Goal: Information Seeking & Learning: Learn about a topic

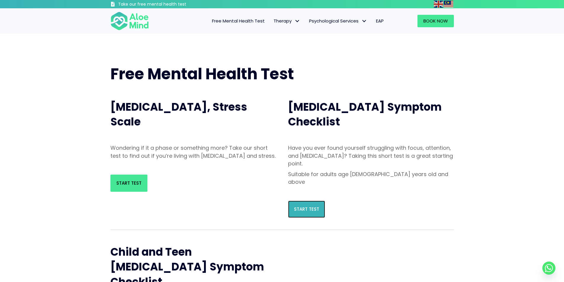
click at [309, 206] on span "Start Test" at bounding box center [306, 209] width 25 height 6
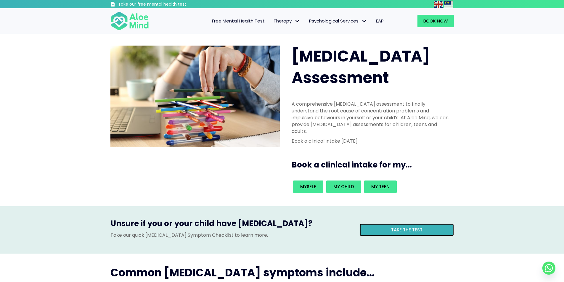
click at [445, 224] on link "Take the test" at bounding box center [407, 230] width 94 height 12
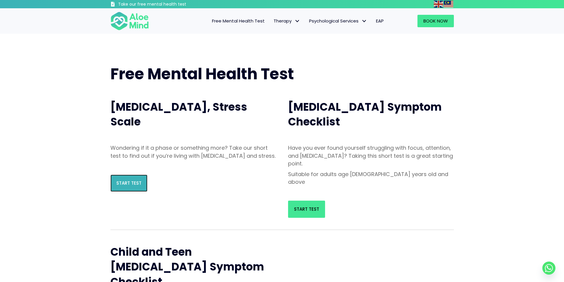
click at [142, 191] on link "Start Test" at bounding box center [128, 183] width 37 height 17
